Goal: Transaction & Acquisition: Download file/media

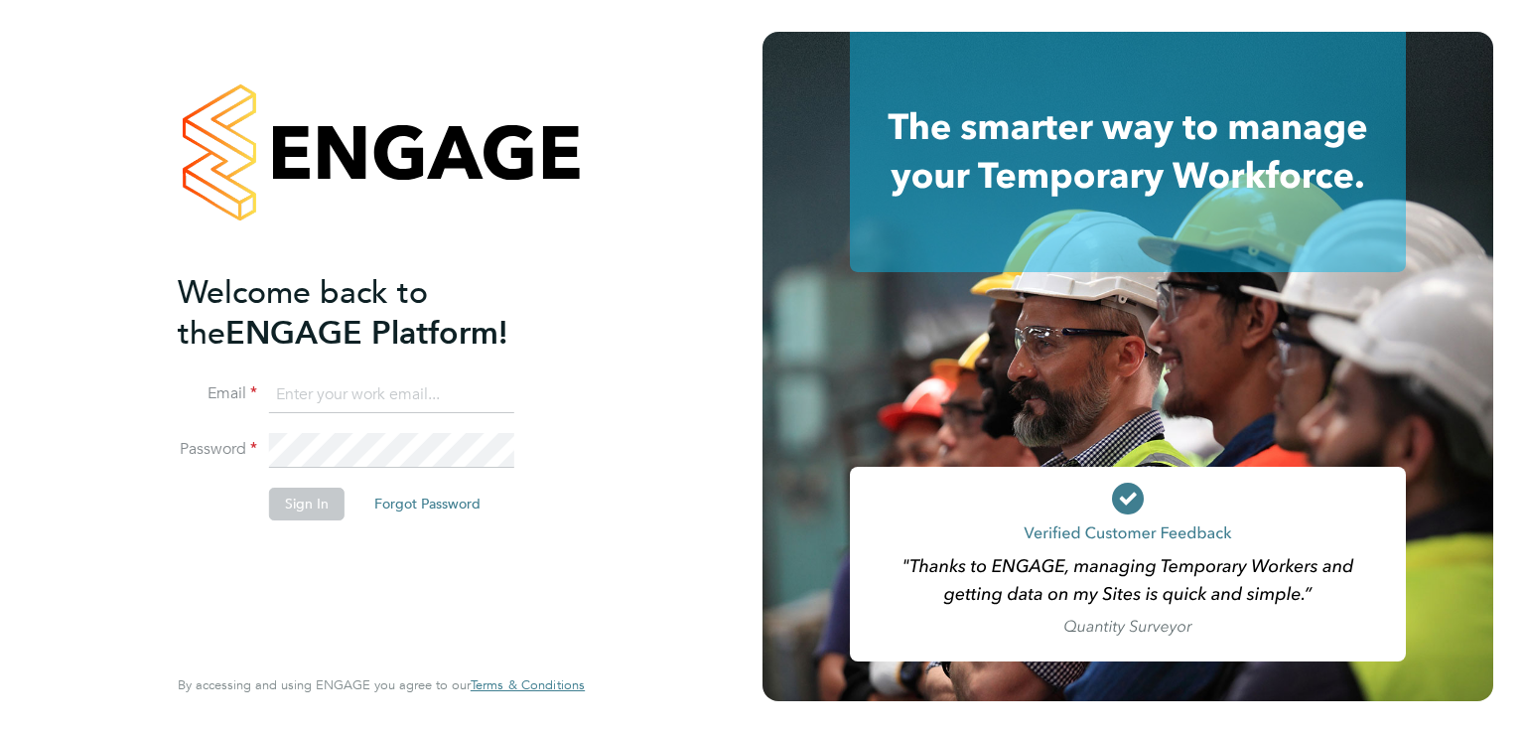
click at [423, 409] on input at bounding box center [391, 395] width 245 height 36
type input "[EMAIL_ADDRESS][DOMAIN_NAME]"
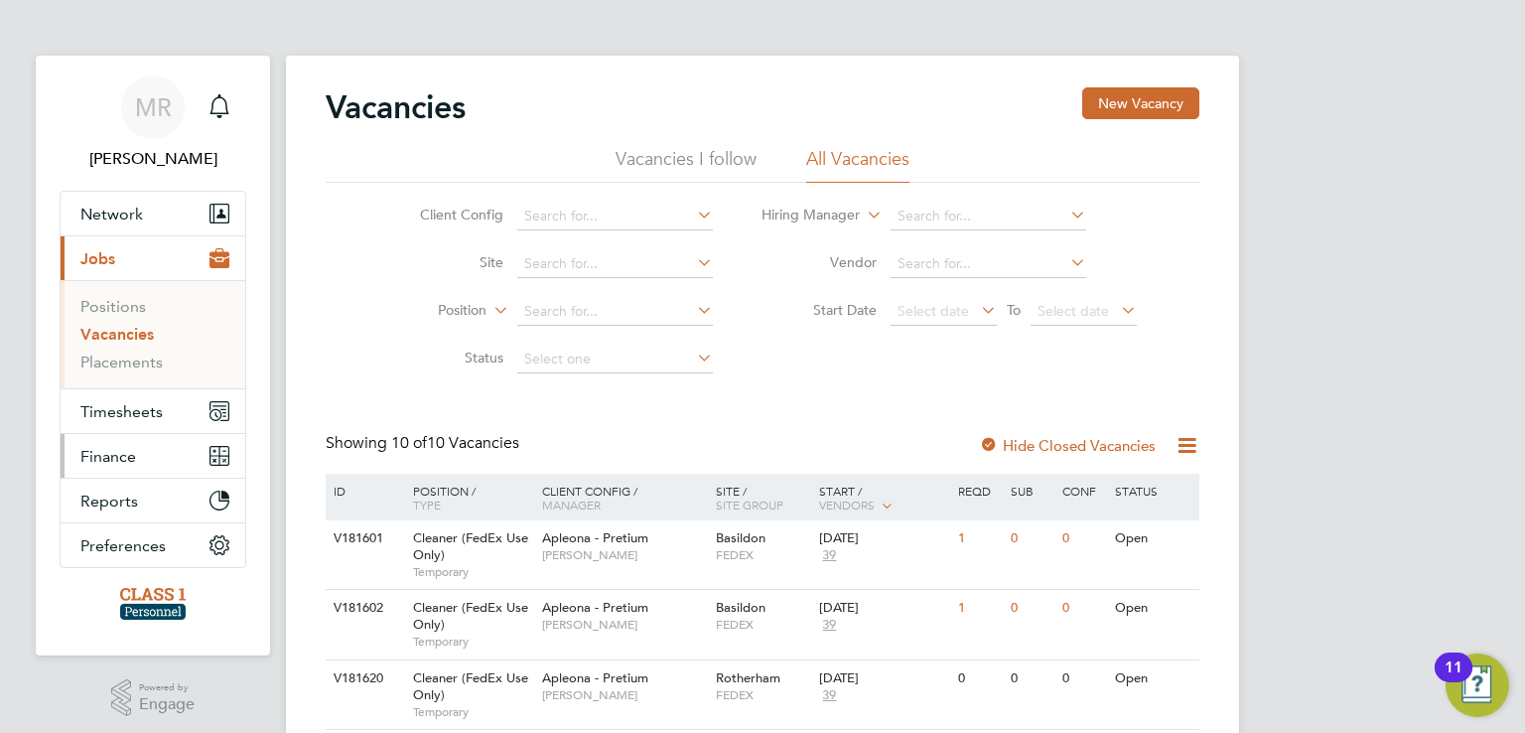
click at [115, 451] on span "Finance" at bounding box center [108, 456] width 56 height 19
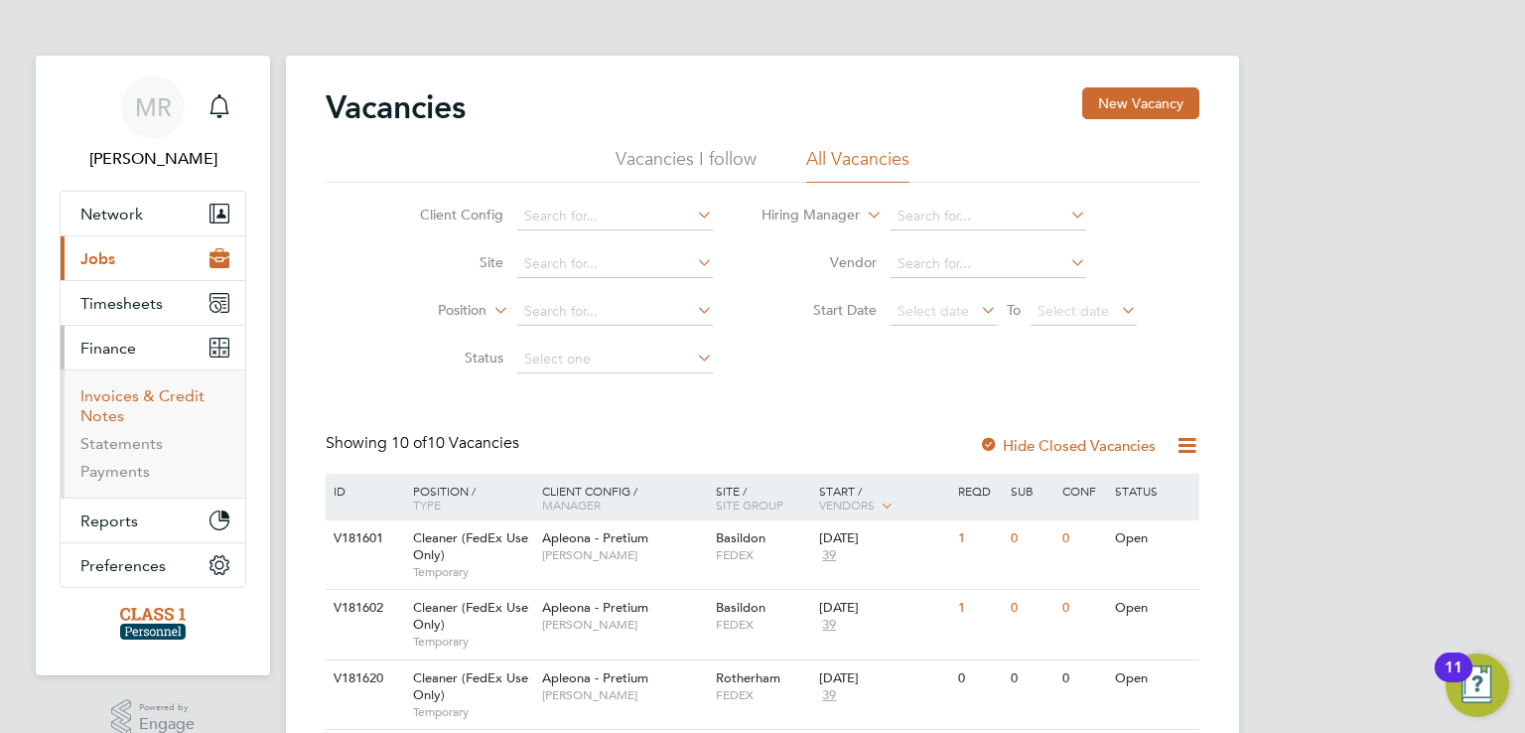
click at [146, 394] on link "Invoices & Credit Notes" at bounding box center [142, 405] width 124 height 39
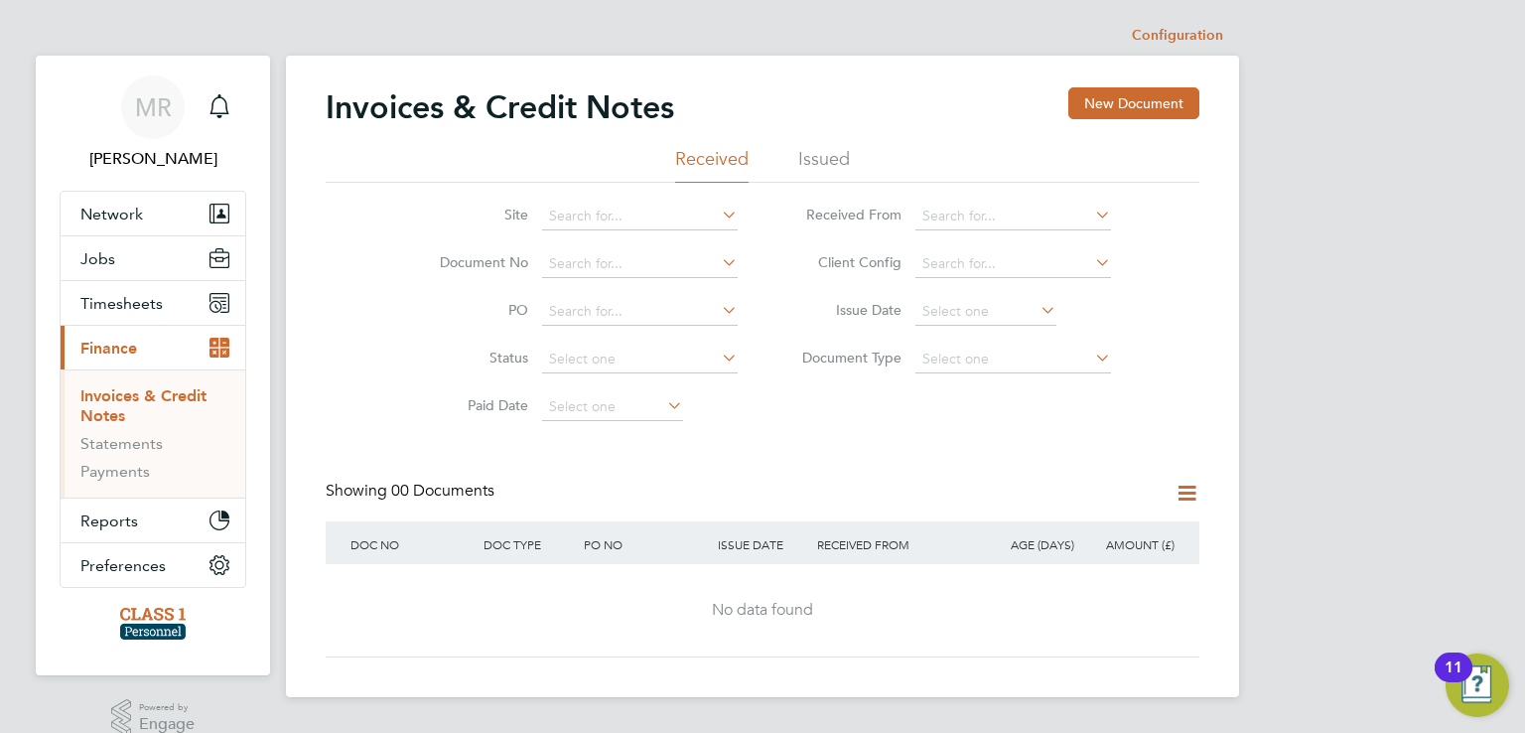
click at [816, 162] on li "Issued" at bounding box center [824, 165] width 52 height 36
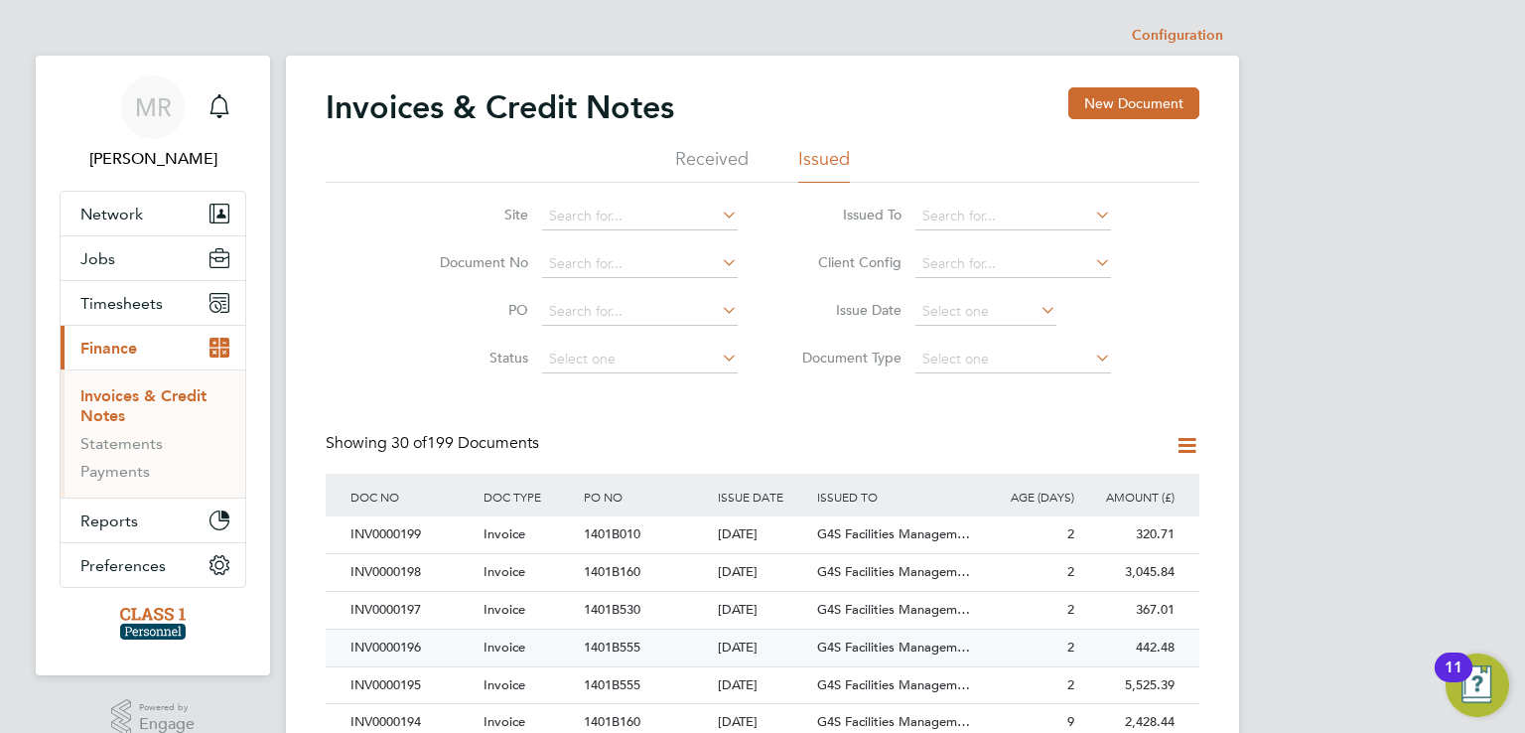
click at [409, 645] on div "INV0000196" at bounding box center [412, 648] width 133 height 37
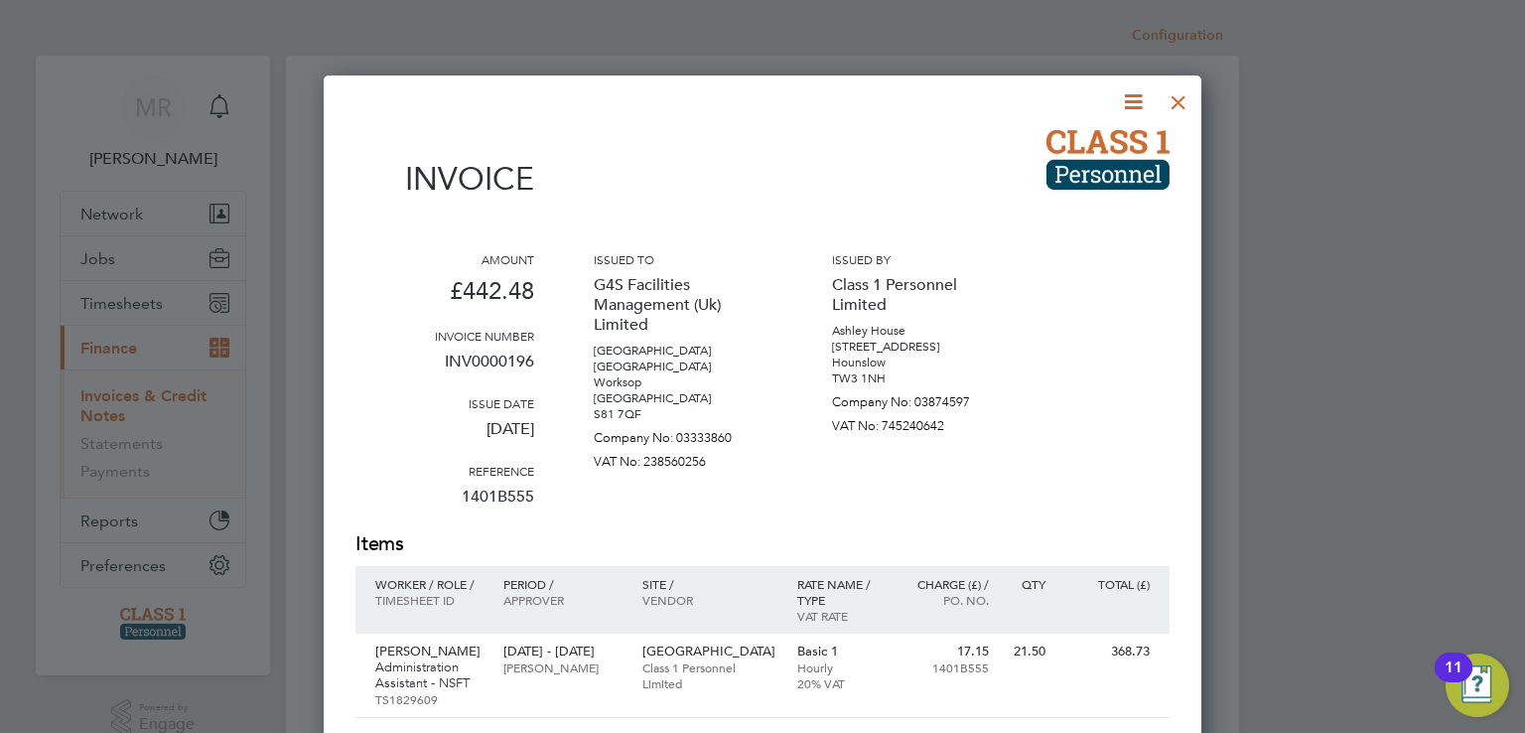
click at [1128, 104] on icon at bounding box center [1133, 101] width 25 height 25
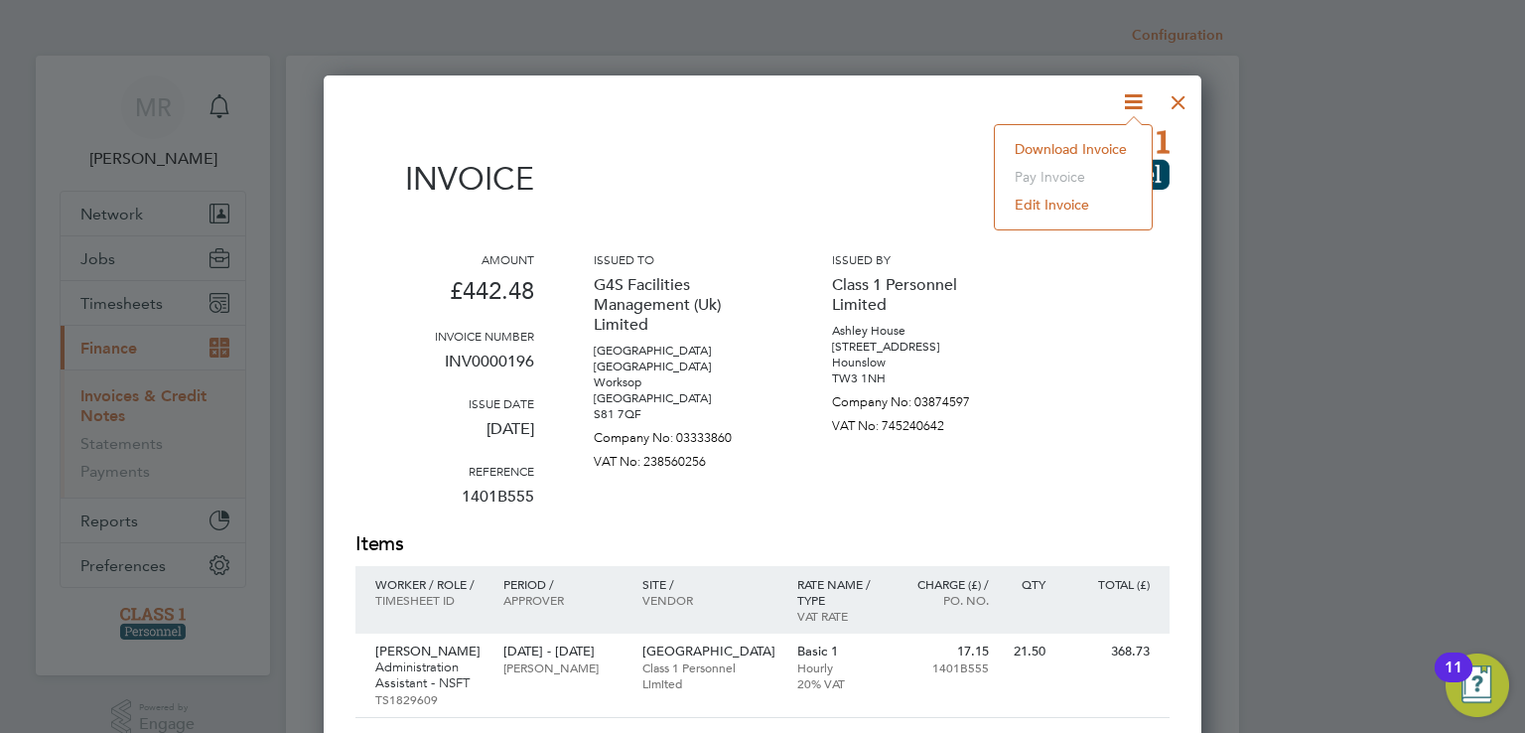
click at [842, 331] on p "Ashley House" at bounding box center [921, 331] width 179 height 16
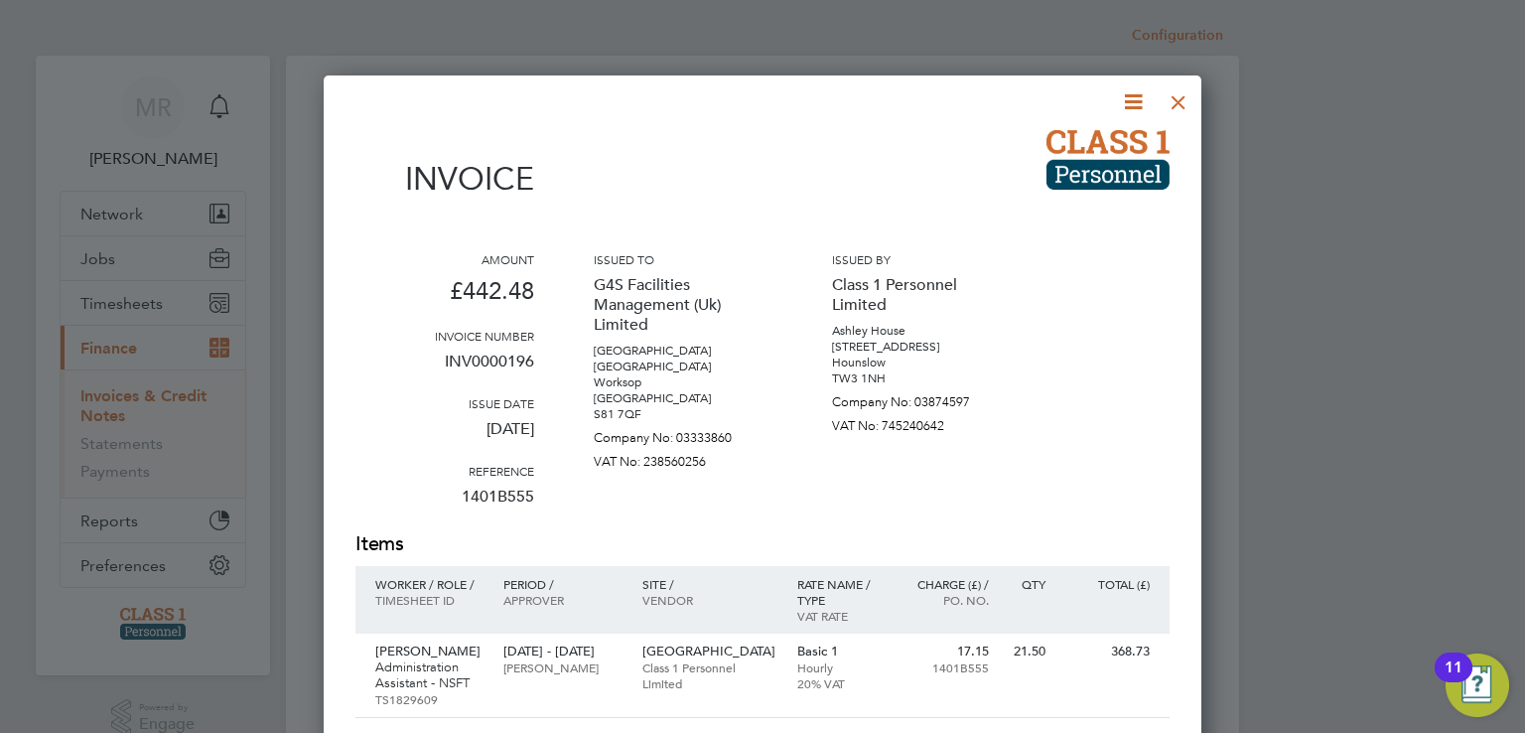
click at [1133, 104] on icon at bounding box center [1133, 101] width 25 height 25
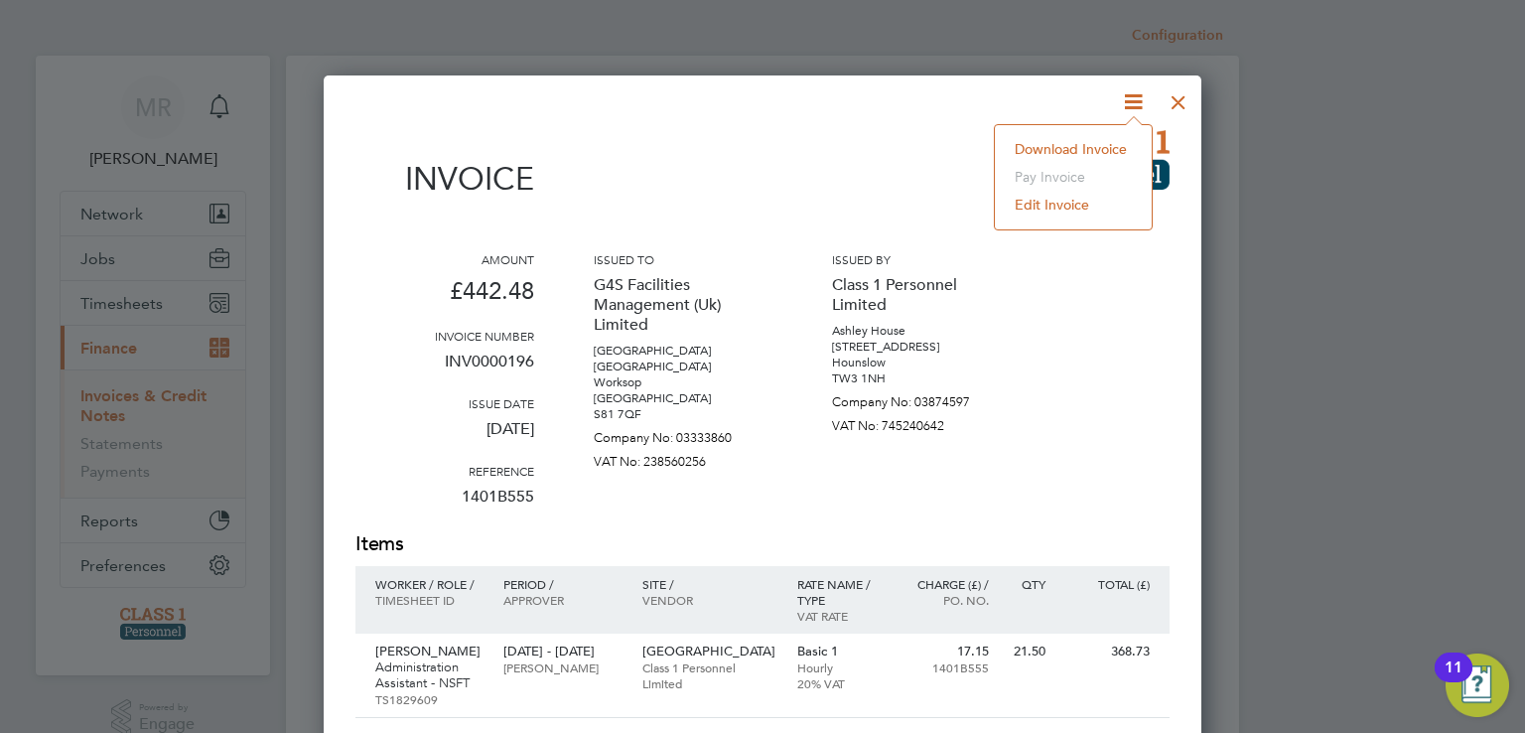
click at [1104, 139] on li "Download Invoice" at bounding box center [1073, 149] width 137 height 28
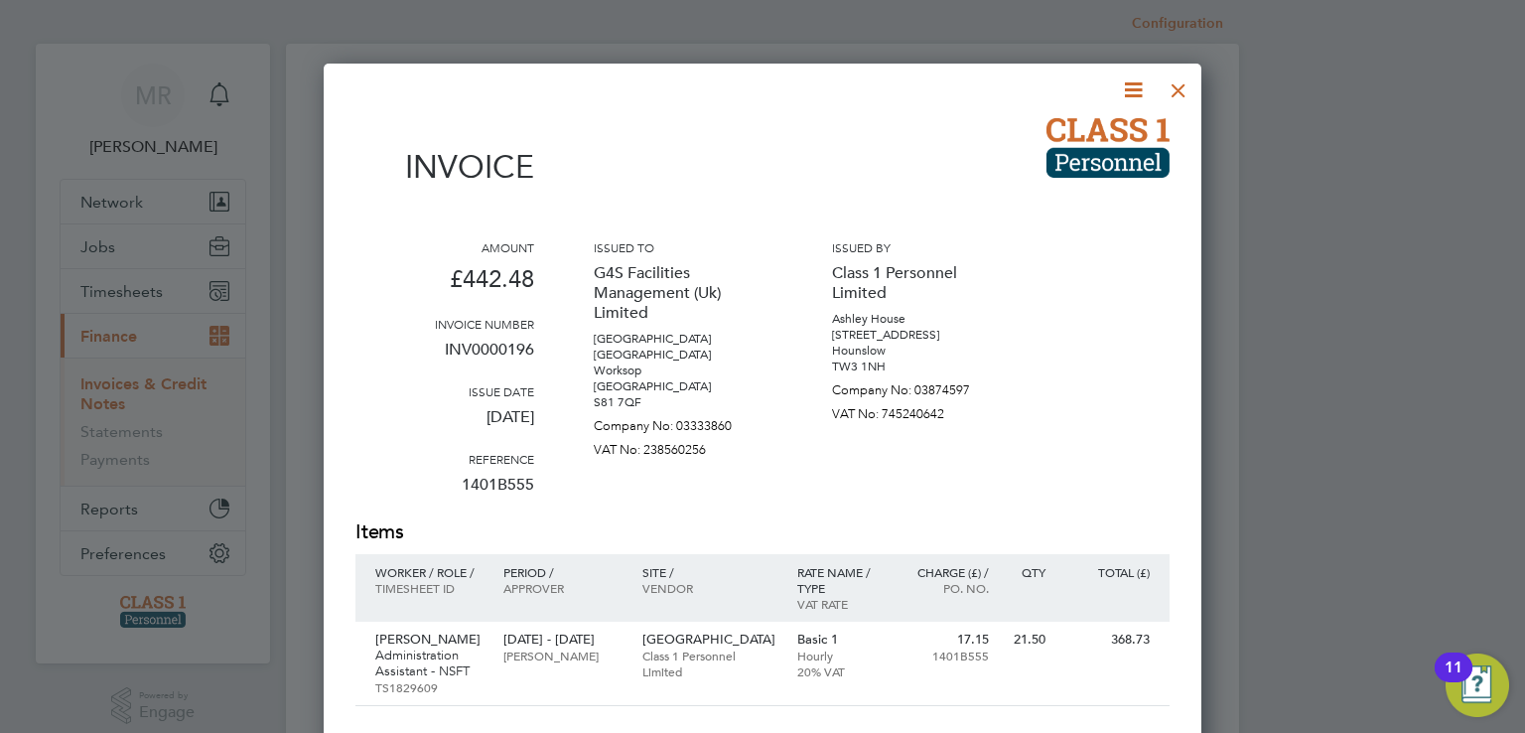
scroll to position [3, 0]
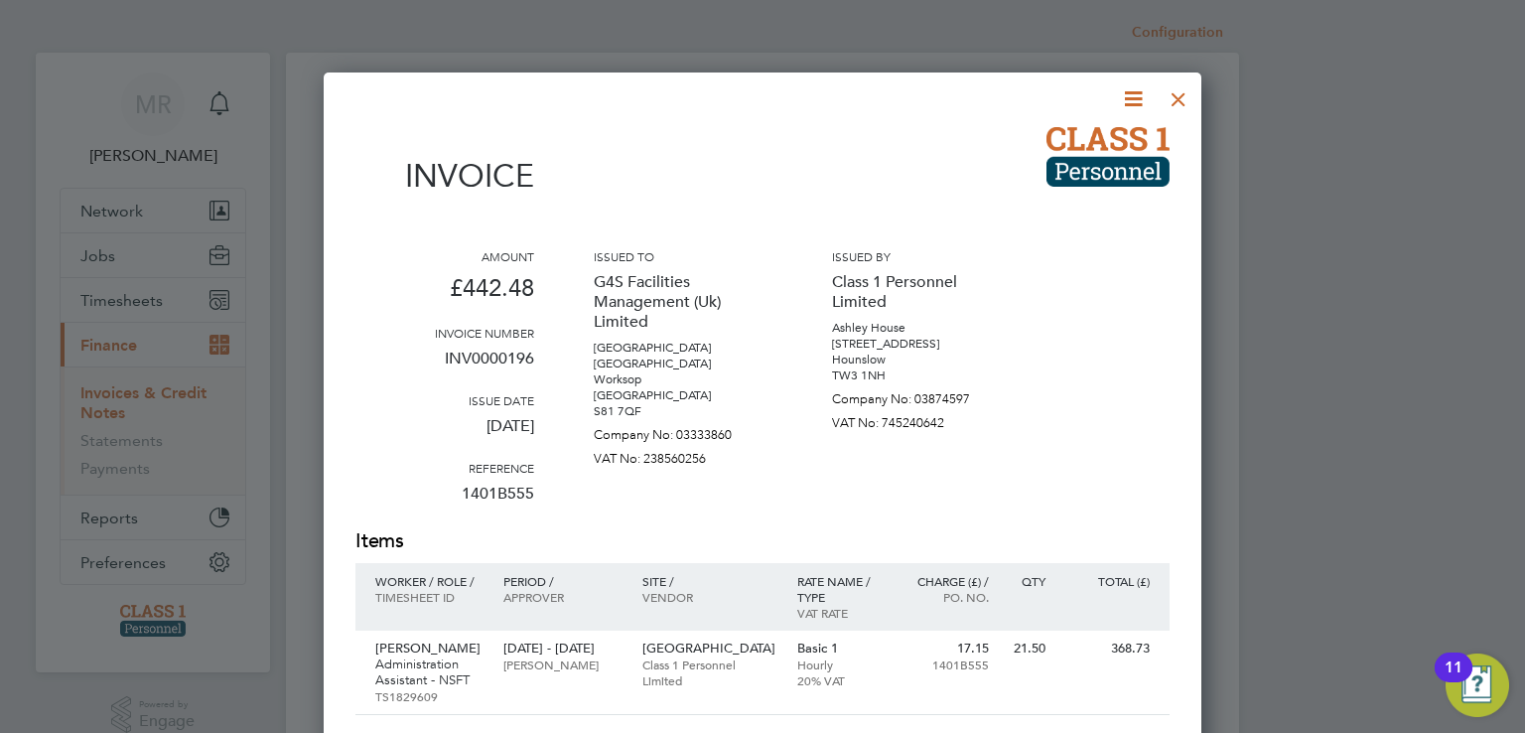
click at [1189, 103] on div at bounding box center [1179, 94] width 36 height 36
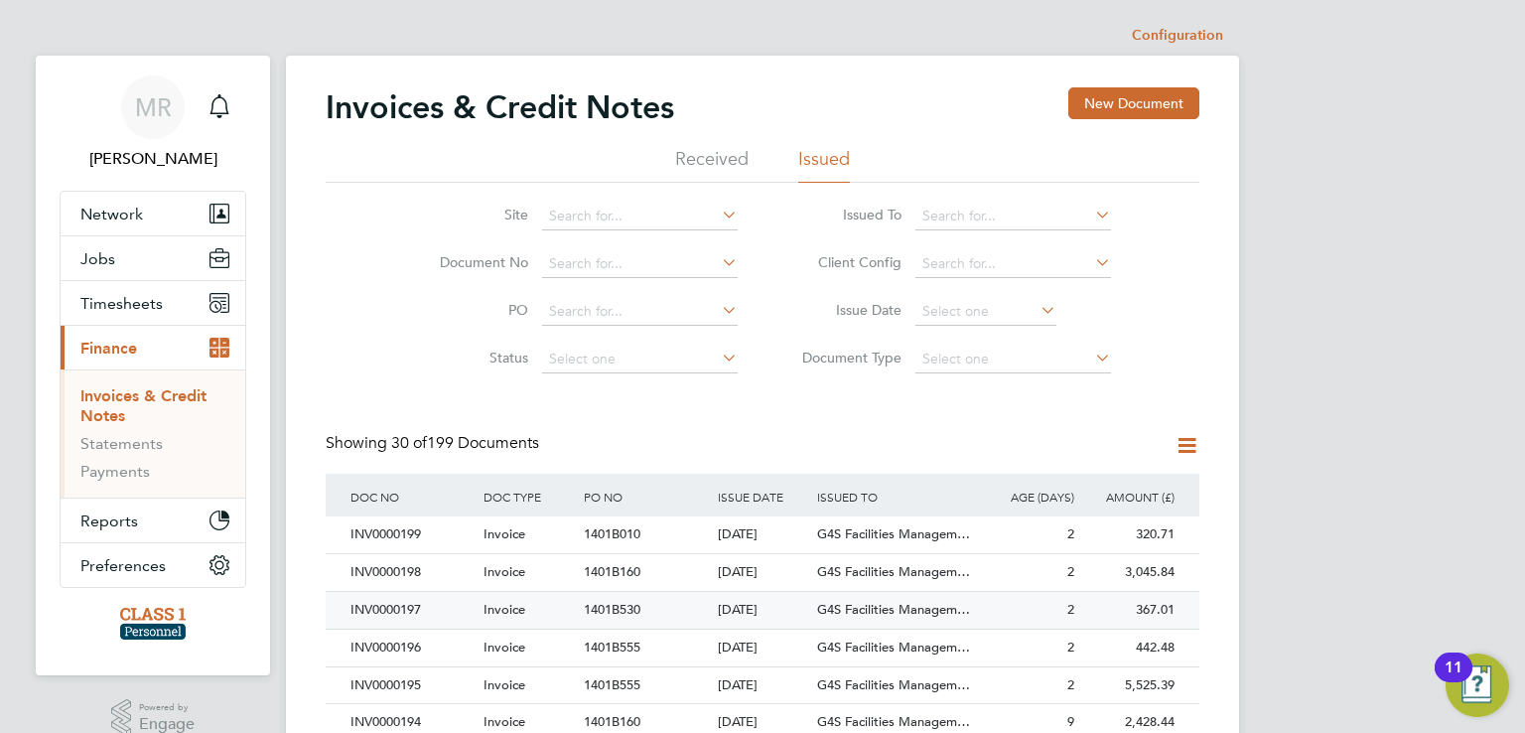
click at [433, 601] on div "INV0000197" at bounding box center [412, 610] width 133 height 37
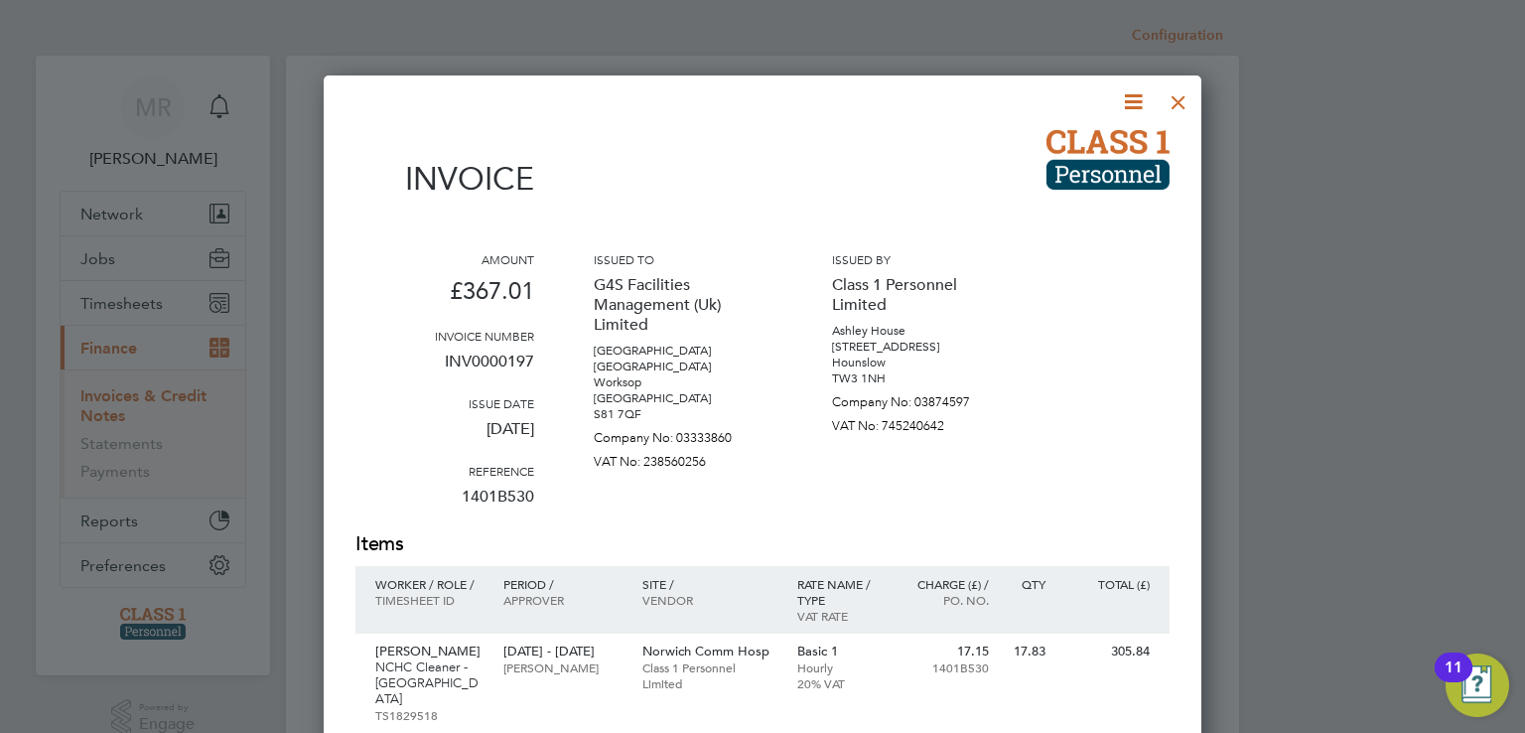
click at [1128, 107] on icon at bounding box center [1133, 101] width 25 height 25
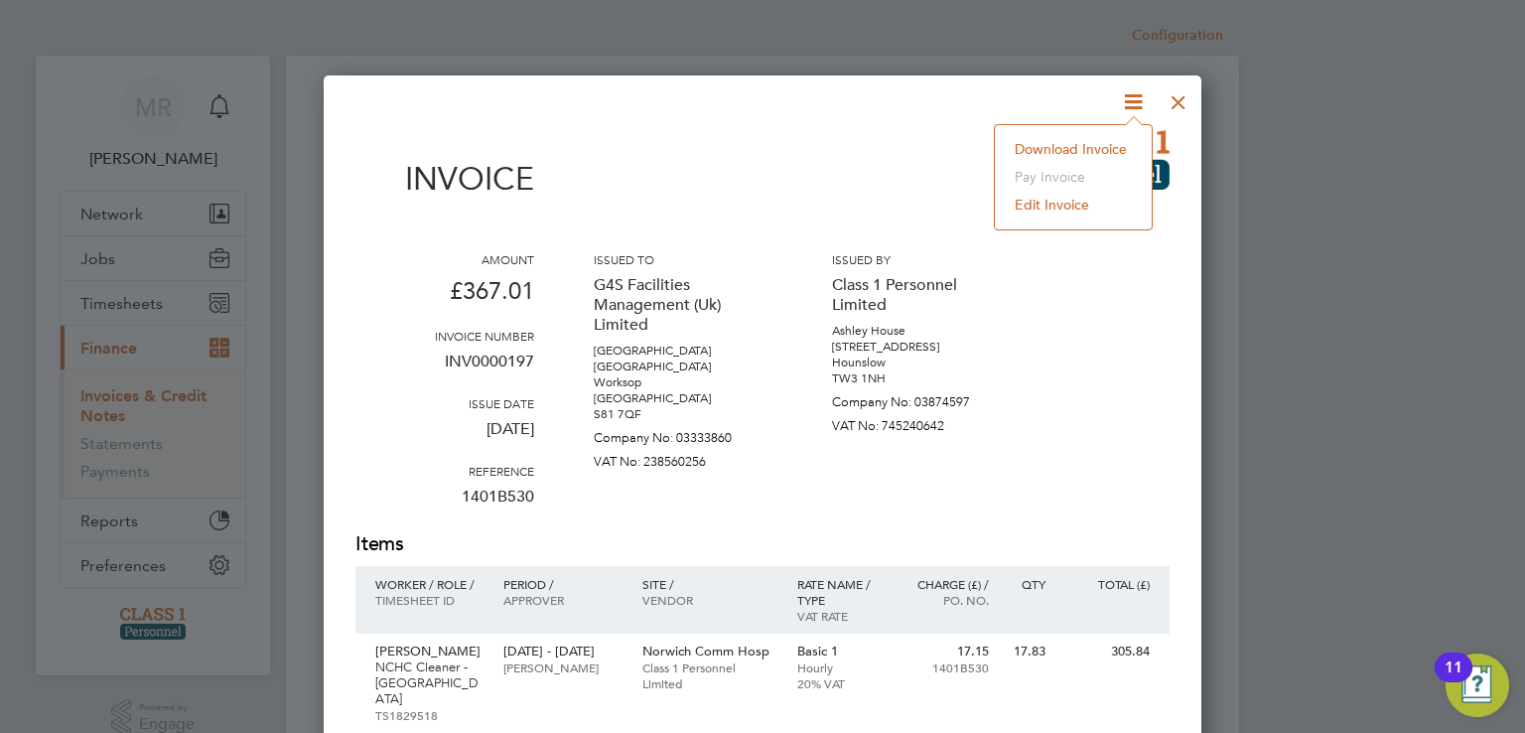
click at [1099, 146] on li "Download Invoice" at bounding box center [1073, 149] width 137 height 28
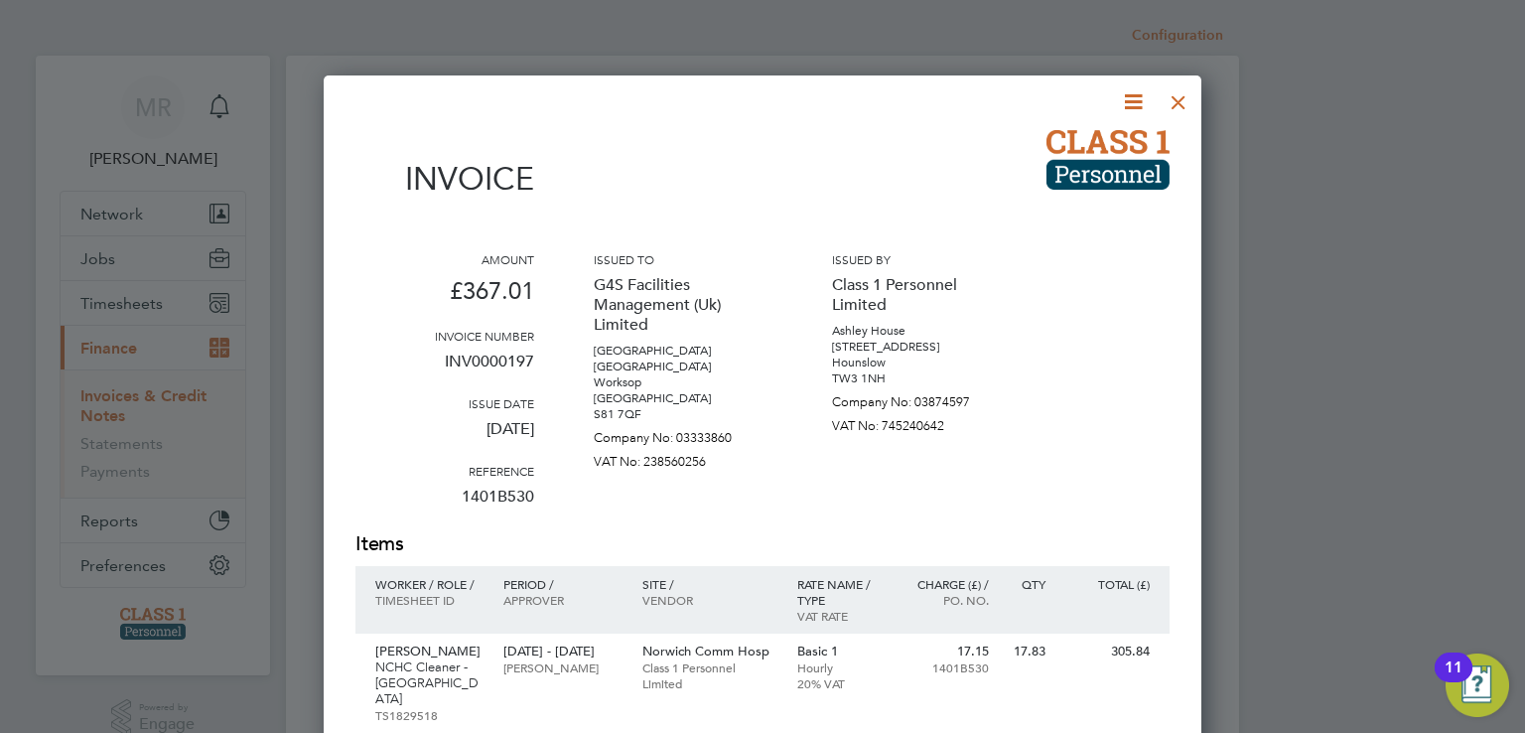
click at [1191, 97] on div at bounding box center [1179, 97] width 36 height 36
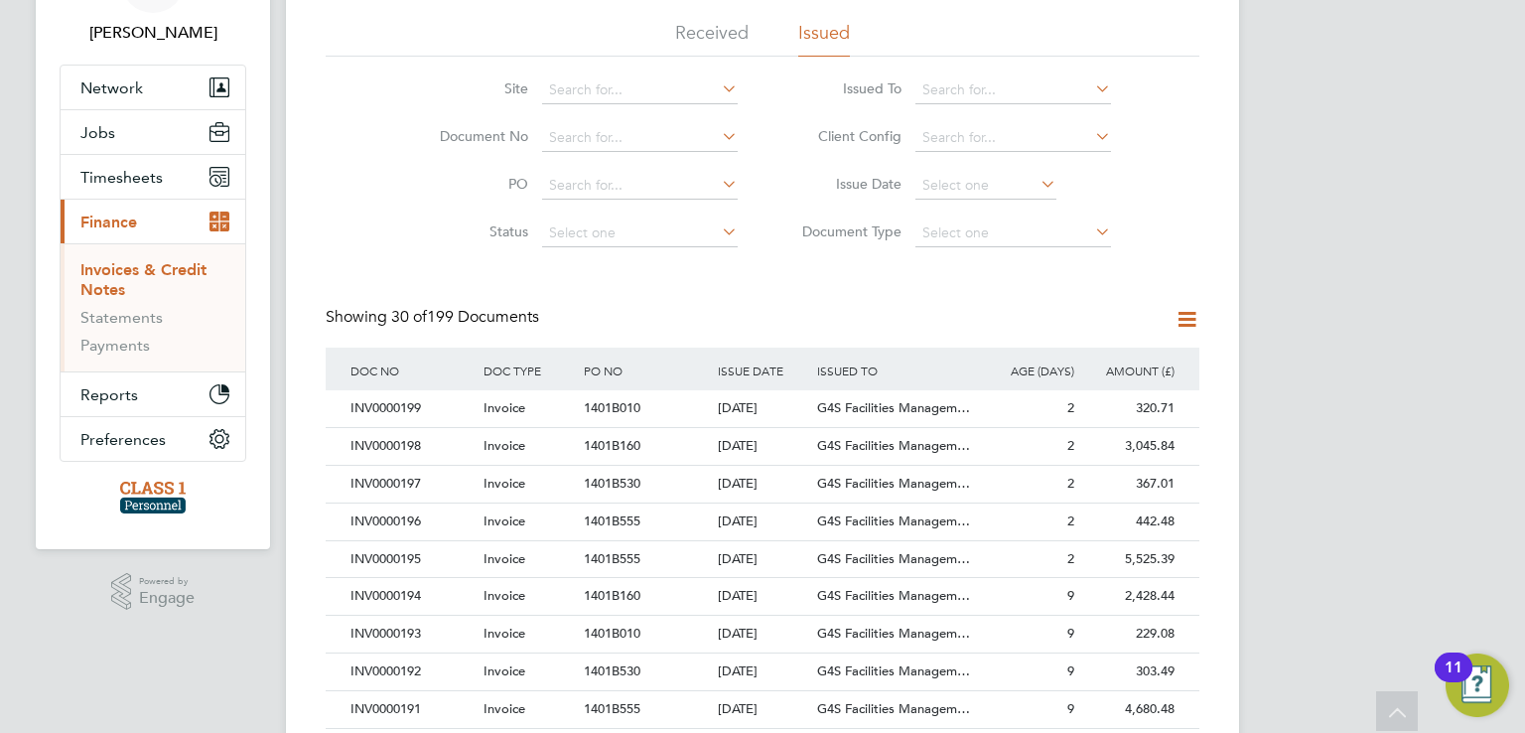
scroll to position [125, 0]
click at [432, 444] on div "INV0000198" at bounding box center [412, 447] width 133 height 37
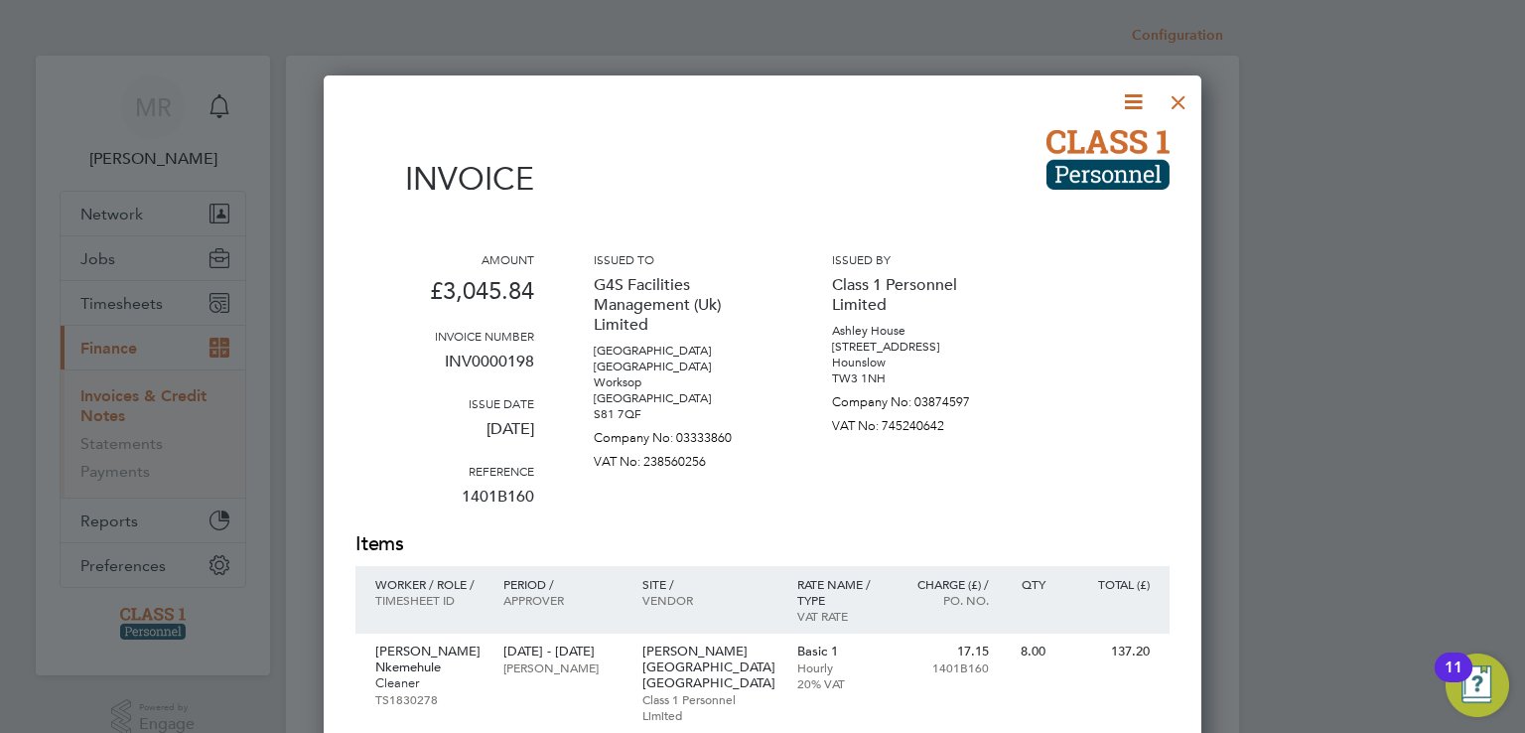
click at [1136, 89] on icon at bounding box center [1133, 101] width 25 height 25
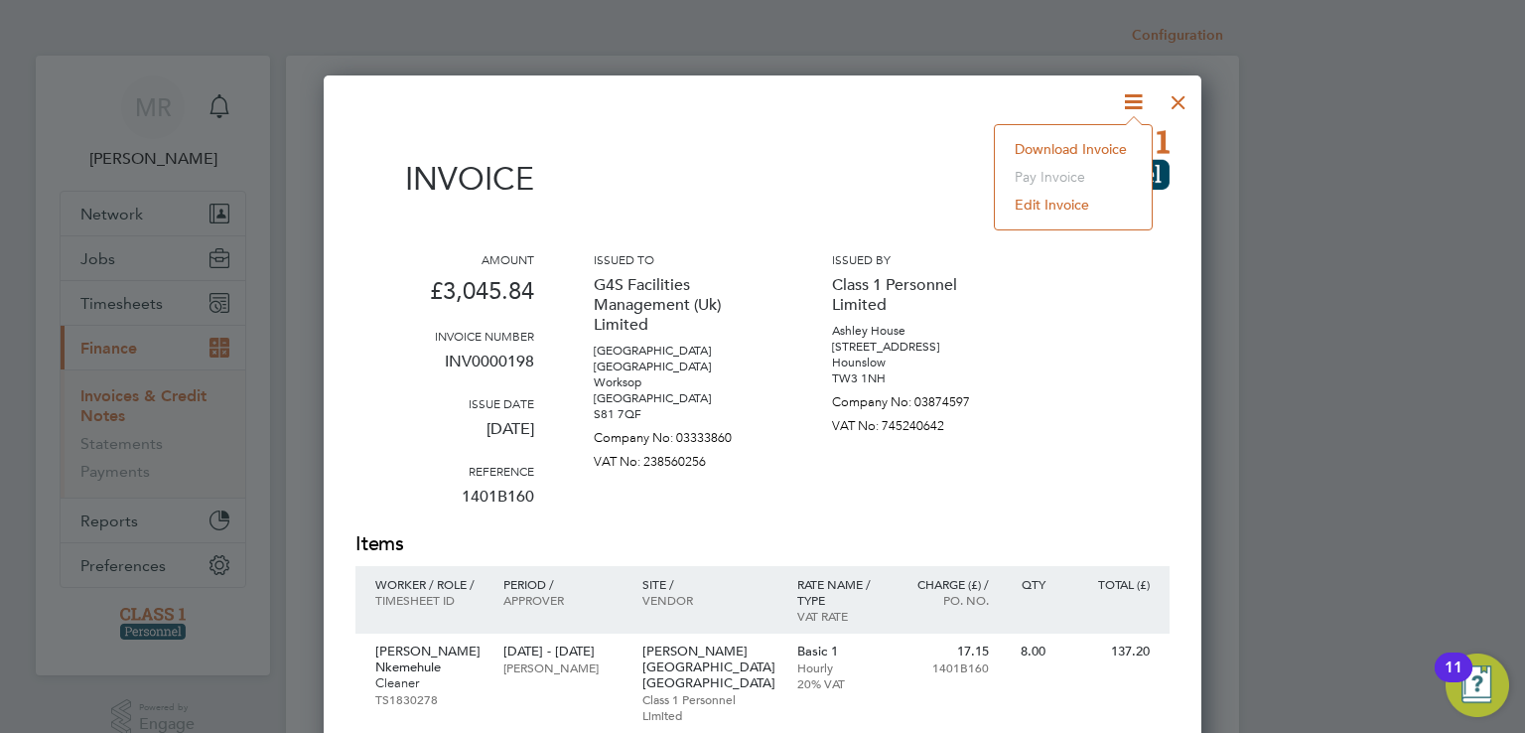
click at [1099, 133] on div "Download Invoice Pay invoice Edit invoice" at bounding box center [1073, 177] width 159 height 106
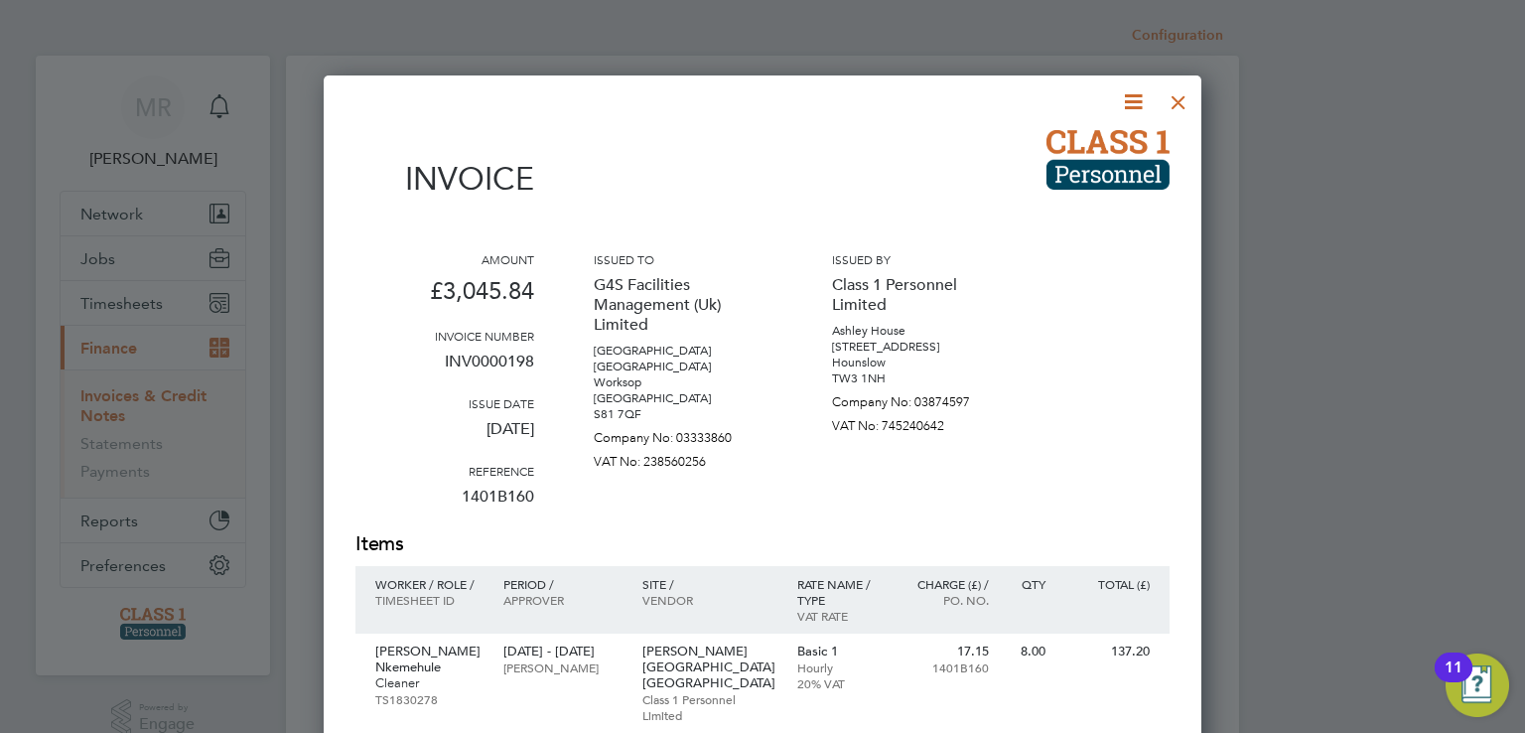
click at [1136, 106] on icon at bounding box center [1133, 101] width 25 height 25
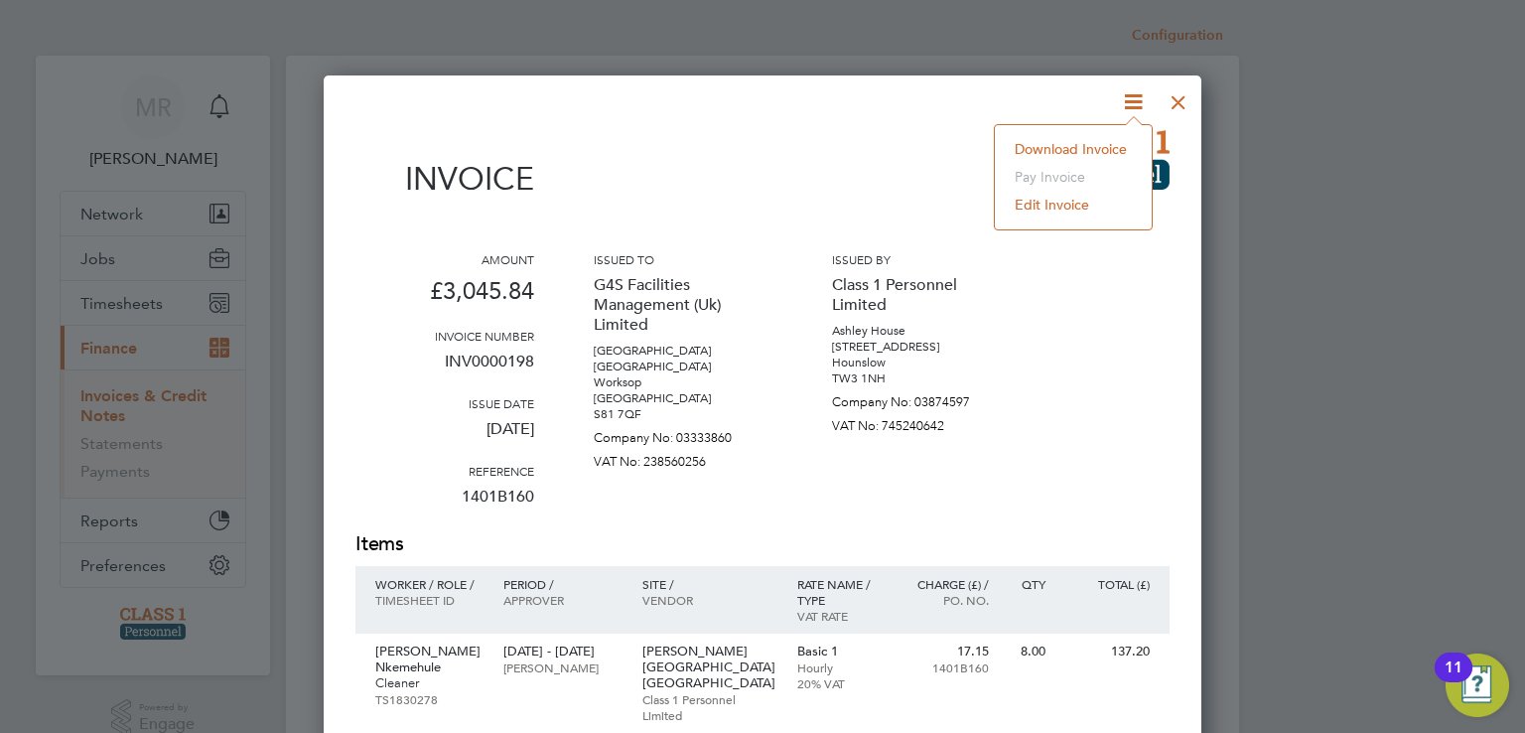
click at [1117, 149] on li "Download Invoice" at bounding box center [1073, 149] width 137 height 28
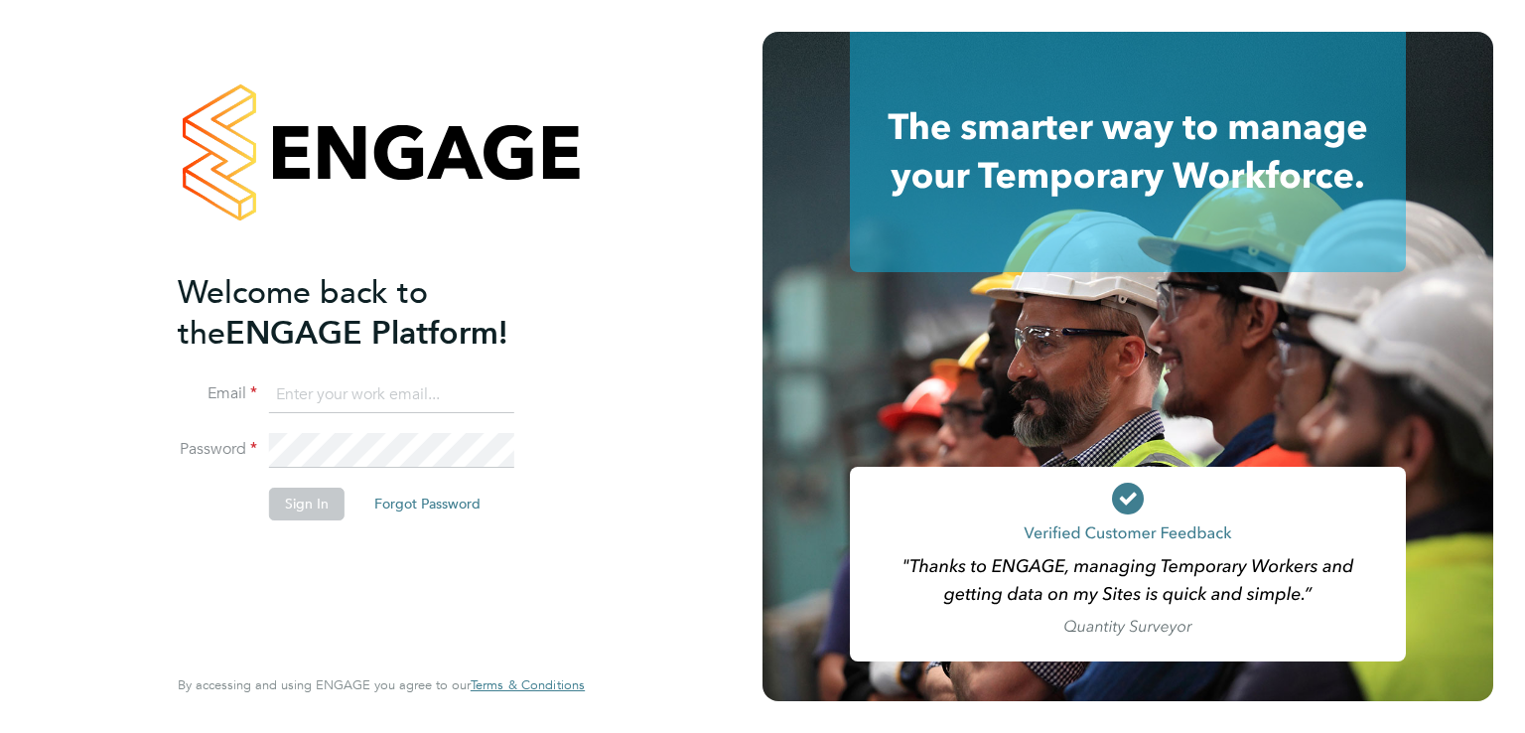
click at [306, 400] on input at bounding box center [391, 395] width 245 height 36
type input "[EMAIL_ADDRESS][DOMAIN_NAME]"
click at [291, 505] on button "Sign In" at bounding box center [306, 504] width 75 height 32
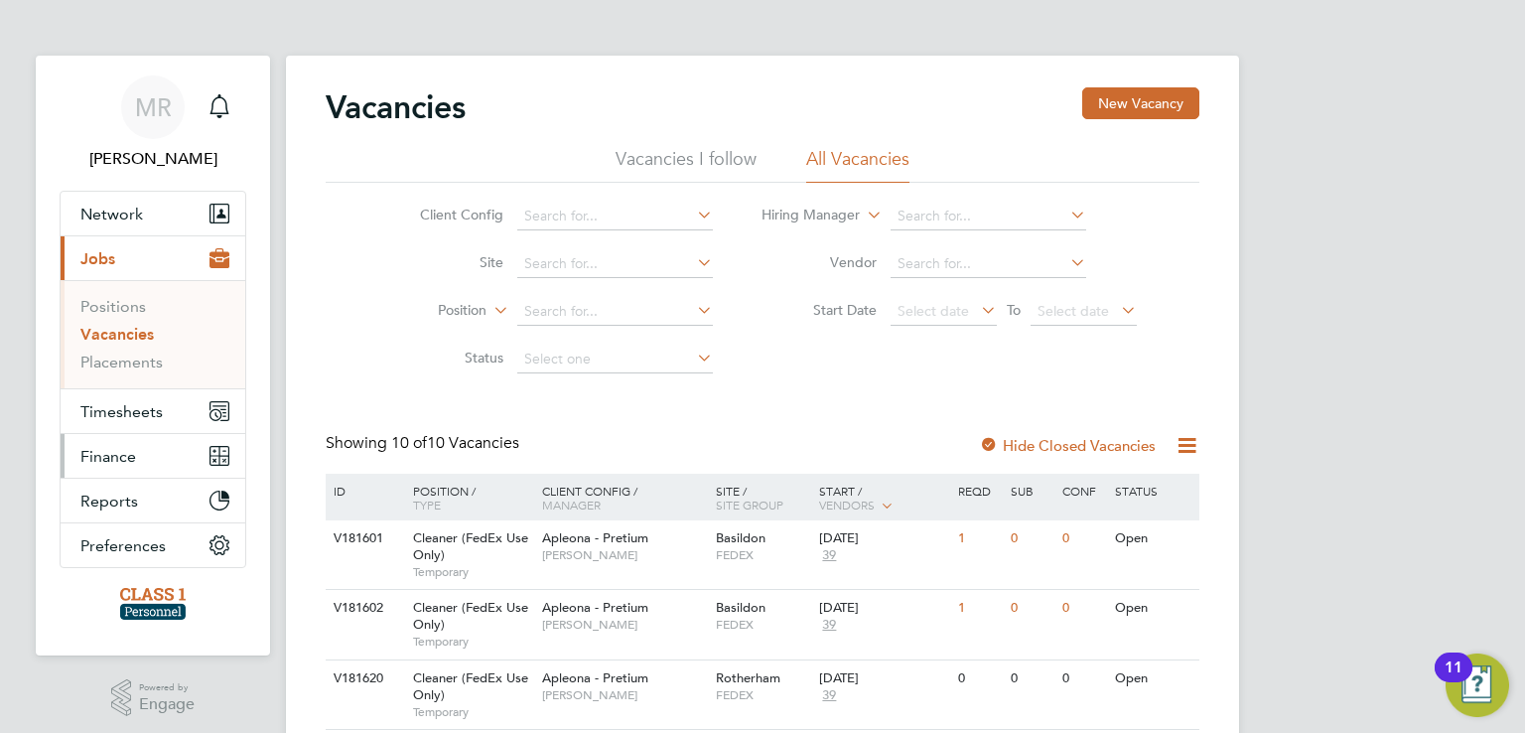
click at [129, 447] on span "Finance" at bounding box center [108, 456] width 56 height 19
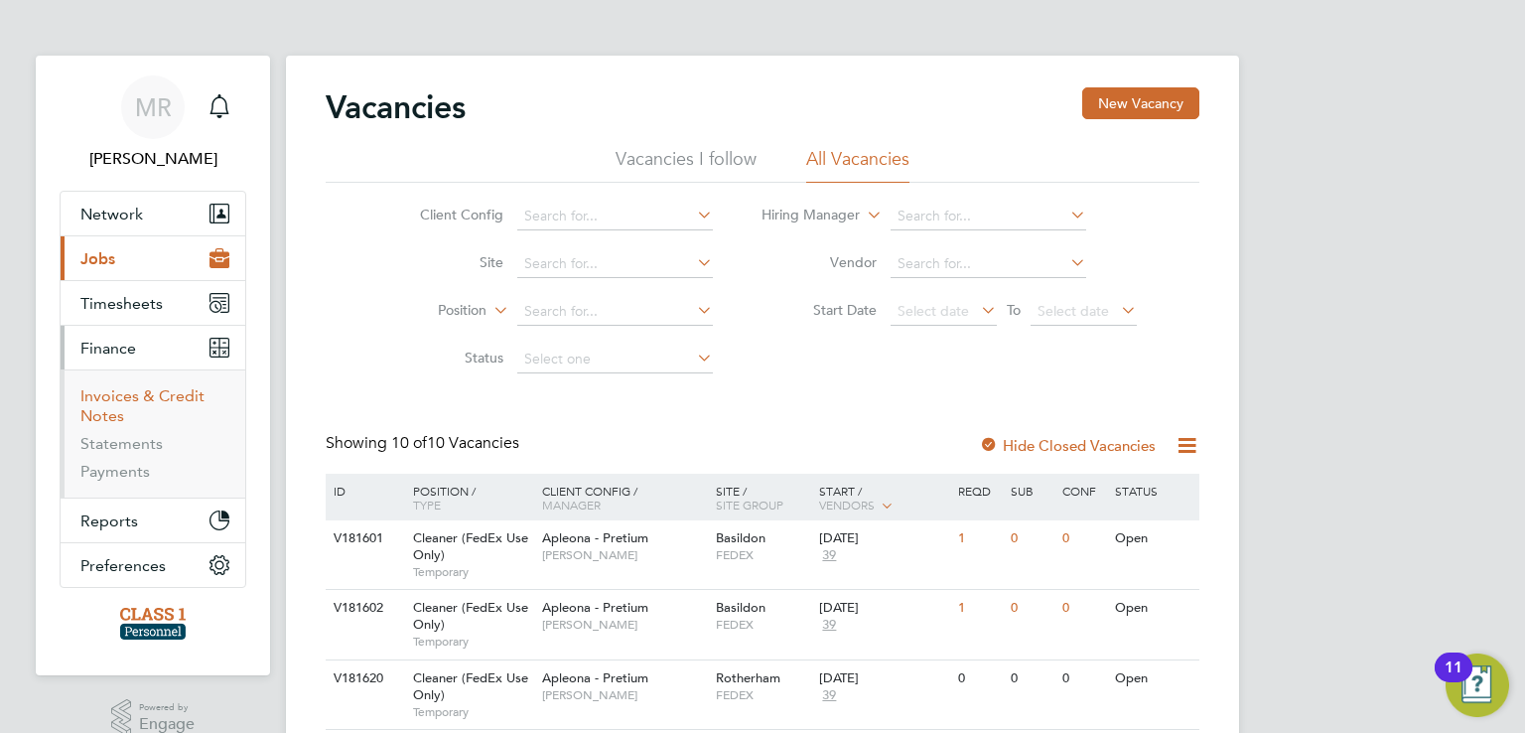
click at [166, 395] on link "Invoices & Credit Notes" at bounding box center [142, 405] width 124 height 39
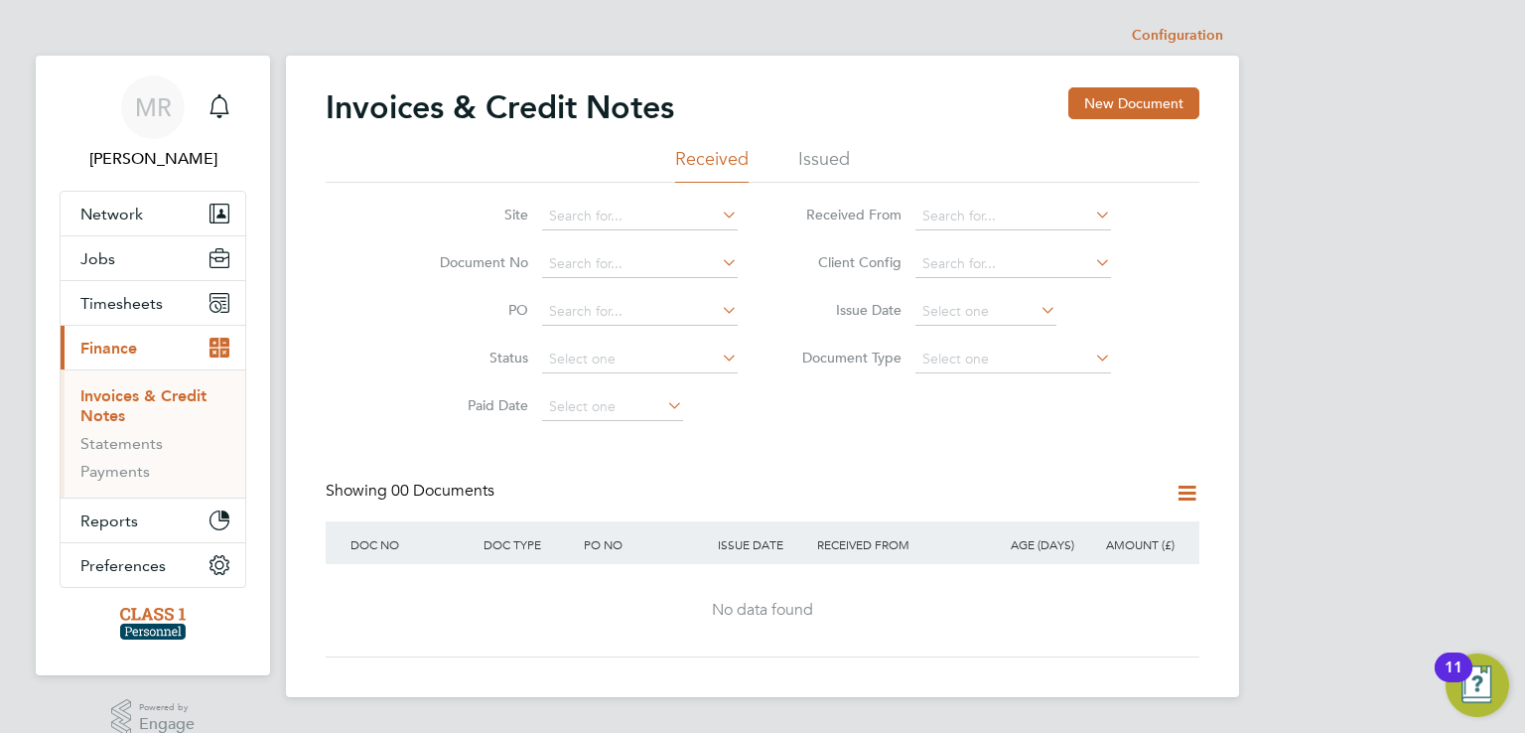
click at [837, 164] on li "Issued" at bounding box center [824, 165] width 52 height 36
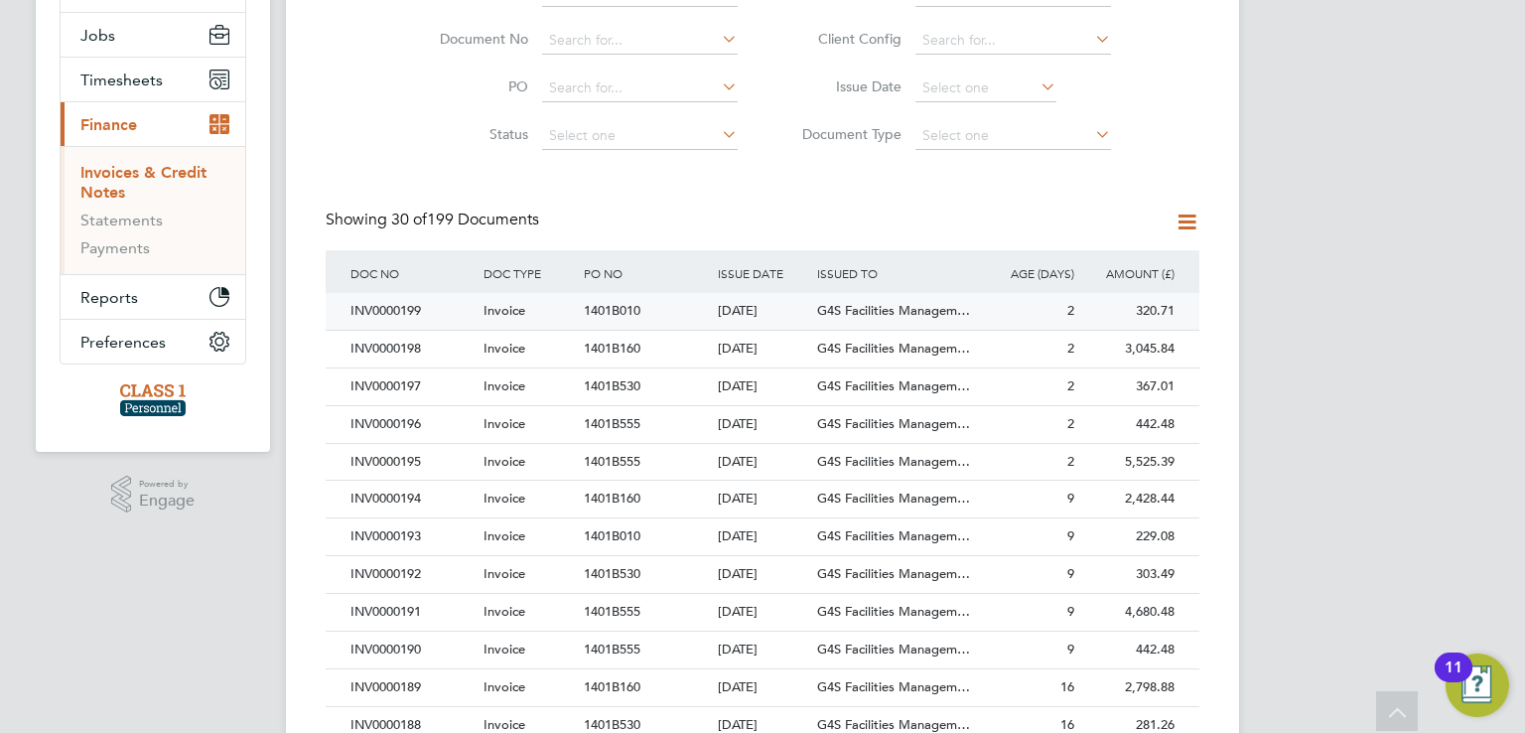
click at [423, 310] on div "INV0000199" at bounding box center [412, 311] width 133 height 37
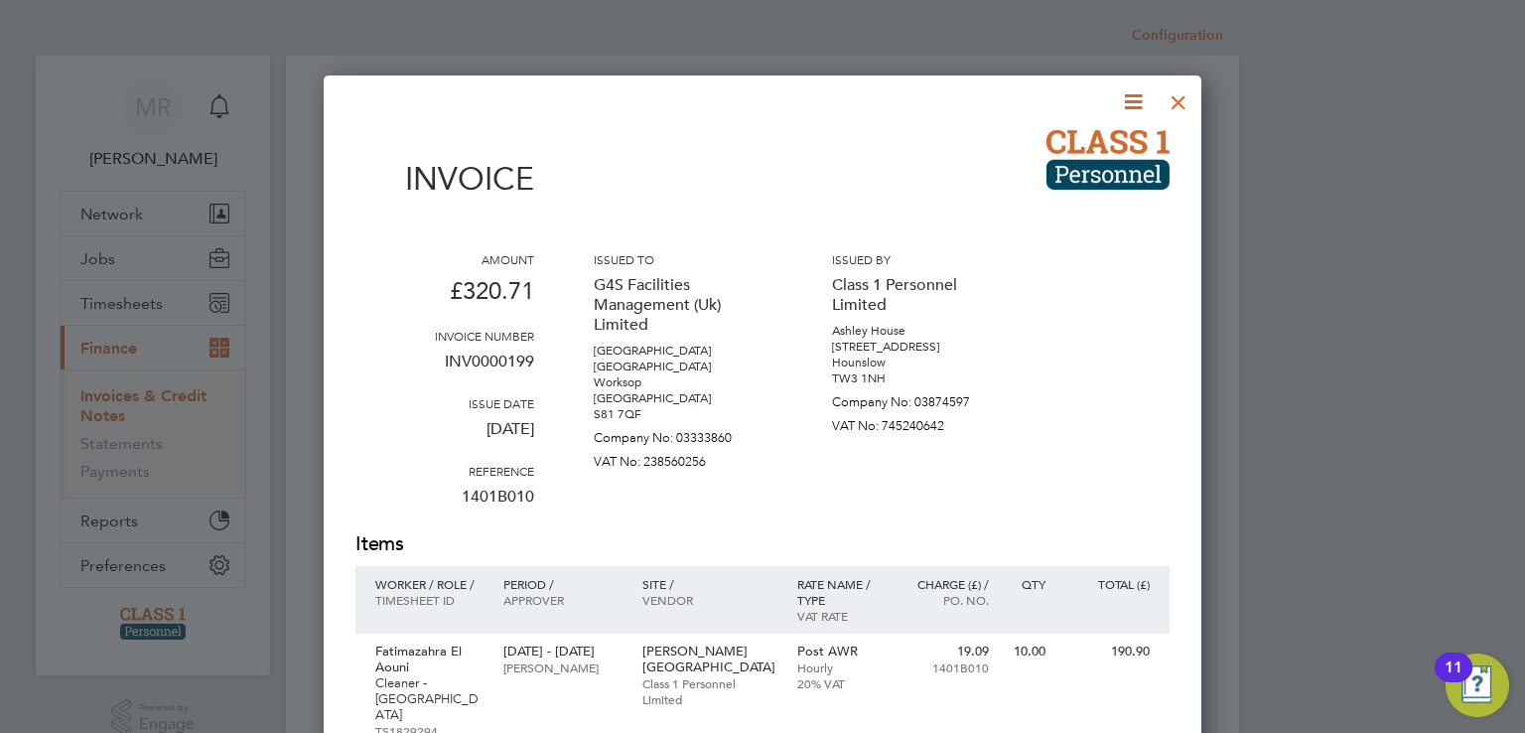
click at [1136, 103] on icon at bounding box center [1133, 101] width 25 height 25
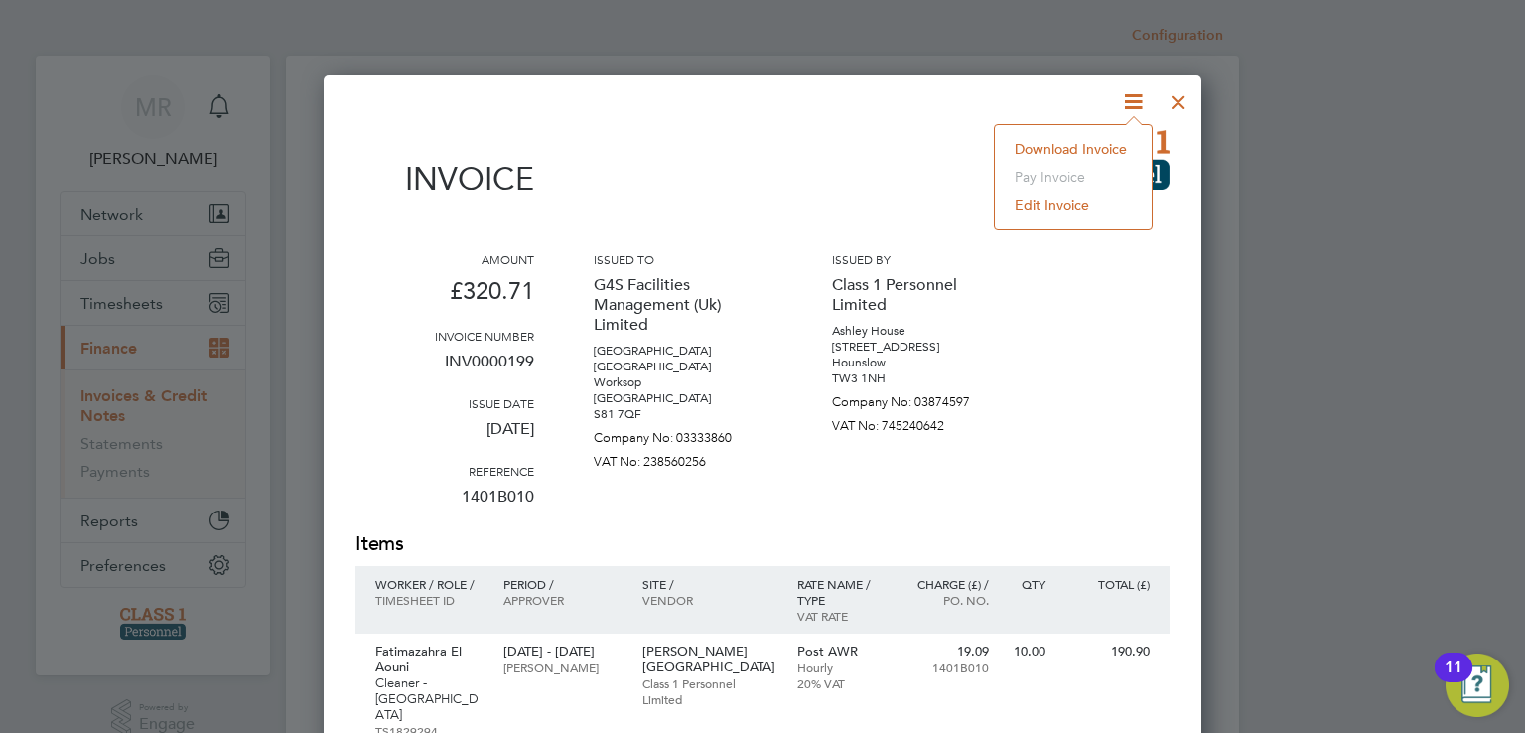
click at [1106, 140] on li "Download Invoice" at bounding box center [1073, 149] width 137 height 28
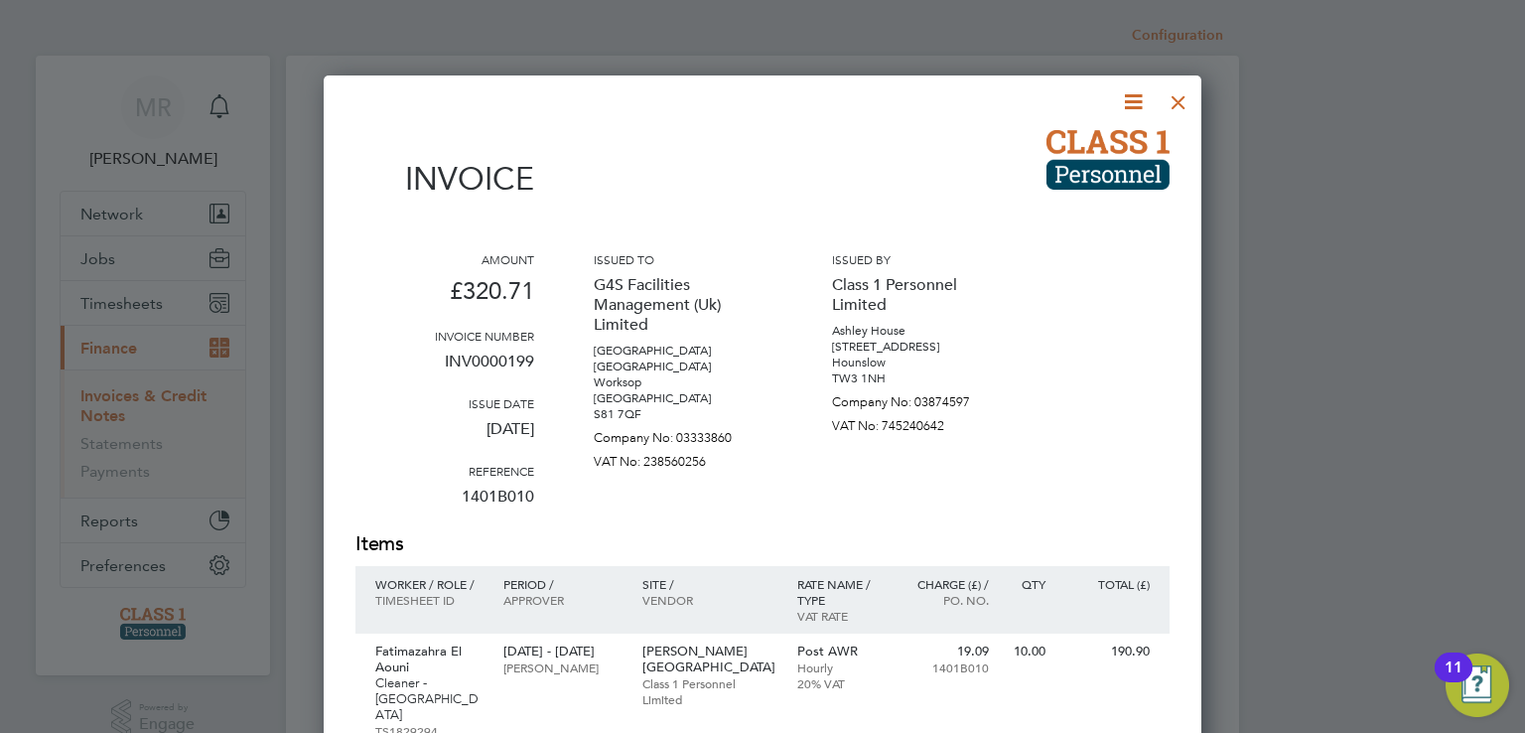
click at [1134, 99] on icon at bounding box center [1133, 101] width 25 height 25
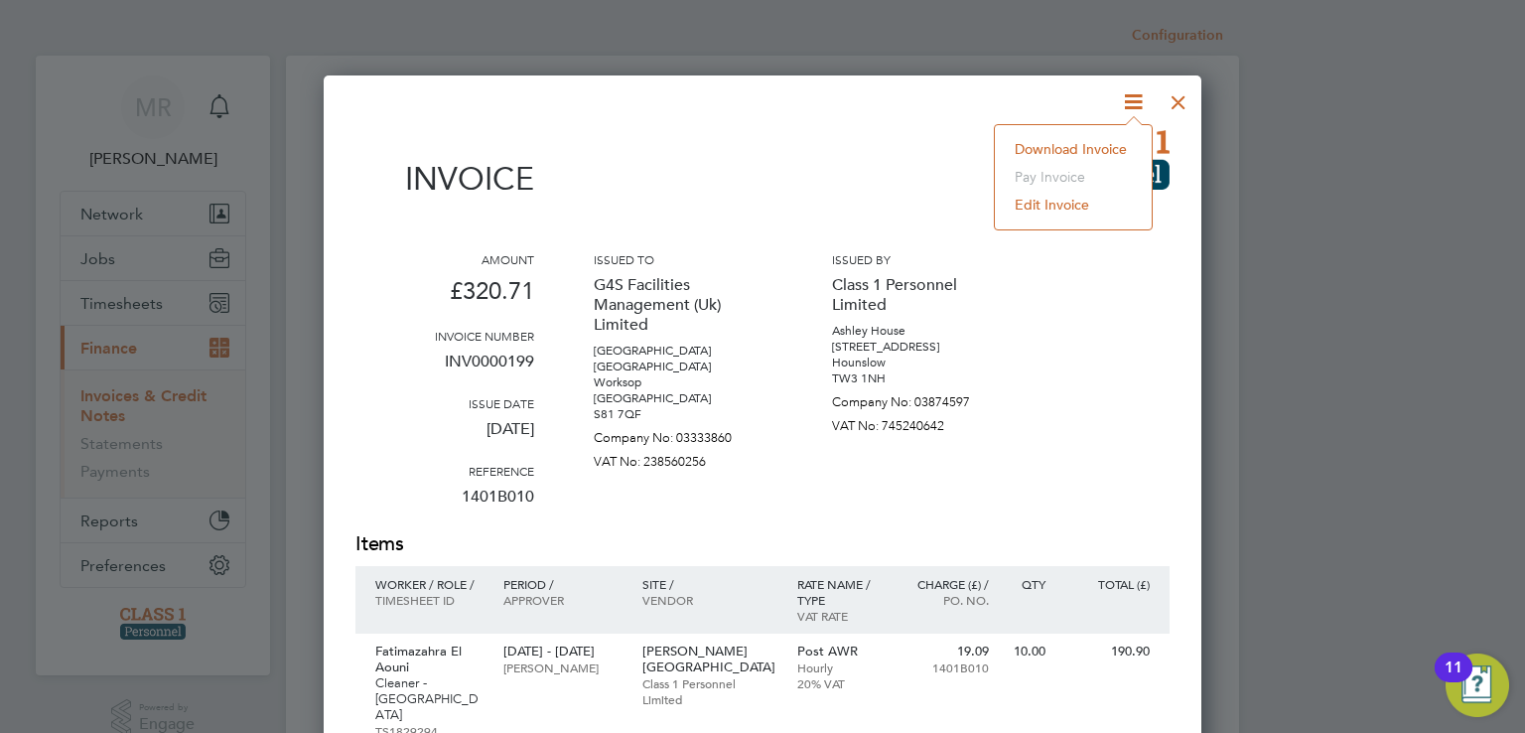
click at [1137, 154] on li "Download Invoice" at bounding box center [1073, 149] width 137 height 28
